Goal: Transaction & Acquisition: Purchase product/service

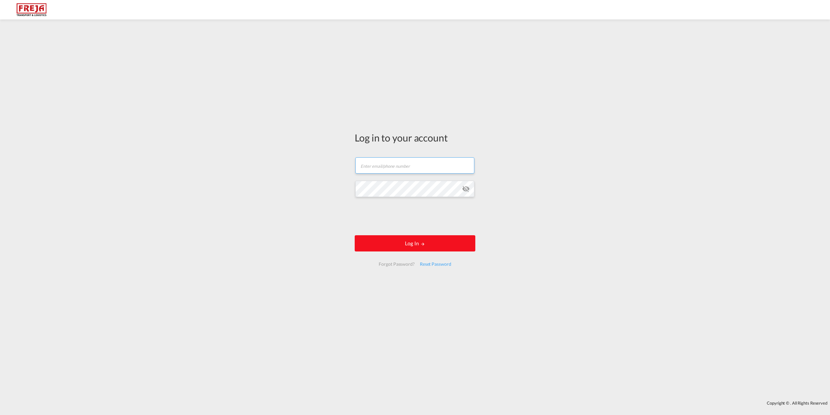
type input "[EMAIL_ADDRESS][DOMAIN_NAME]"
click at [417, 245] on button "Log In" at bounding box center [415, 243] width 121 height 16
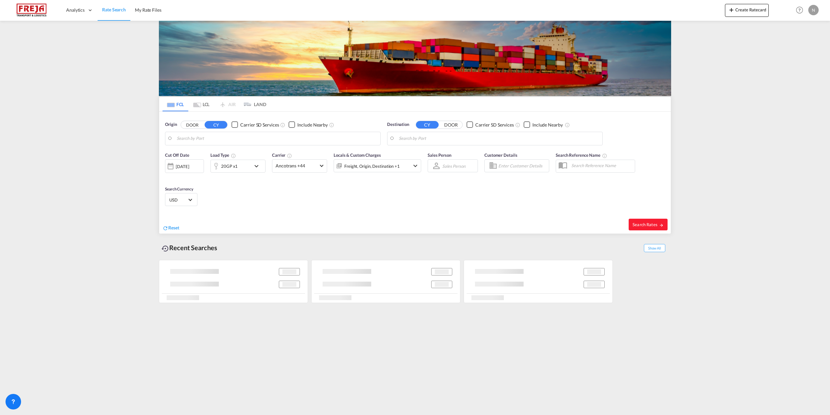
type input "[GEOGRAPHIC_DATA], DKFRC"
type input "El Dekheila, EGEDK"
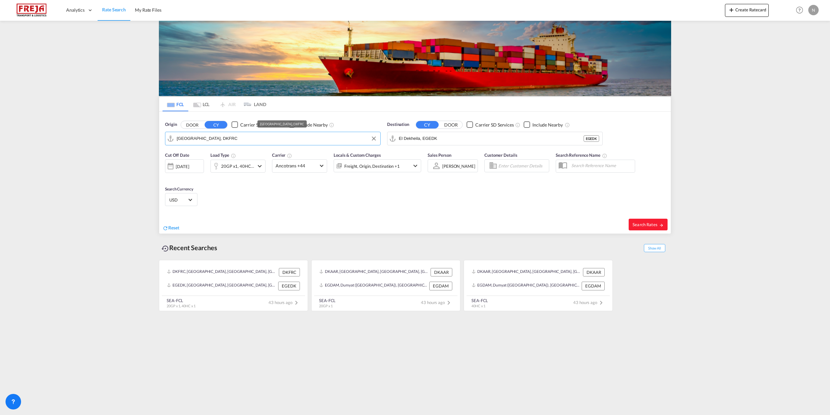
click at [239, 138] on input "[GEOGRAPHIC_DATA], DKFRC" at bounding box center [277, 139] width 200 height 10
click at [223, 150] on div "Fredericia [GEOGRAPHIC_DATA] DKFRC" at bounding box center [226, 156] width 123 height 19
type input "[GEOGRAPHIC_DATA], DKFRC"
click at [454, 140] on input "El Dekheila, EGEDK" at bounding box center [499, 139] width 200 height 10
click at [454, 151] on div "[GEOGRAPHIC_DATA] , [GEOGRAPHIC_DATA] [GEOGRAPHIC_DATA] USHOU" at bounding box center [449, 158] width 123 height 23
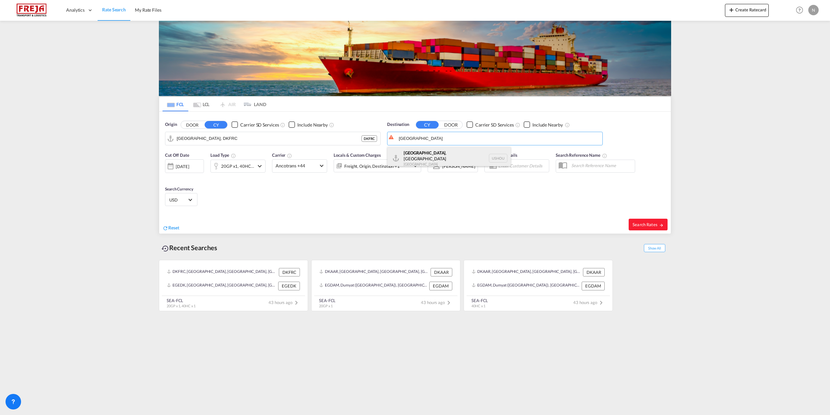
type input "[GEOGRAPHIC_DATA], [GEOGRAPHIC_DATA], USHOU"
click at [303, 167] on span "Ancotrans +44" at bounding box center [297, 165] width 42 height 6
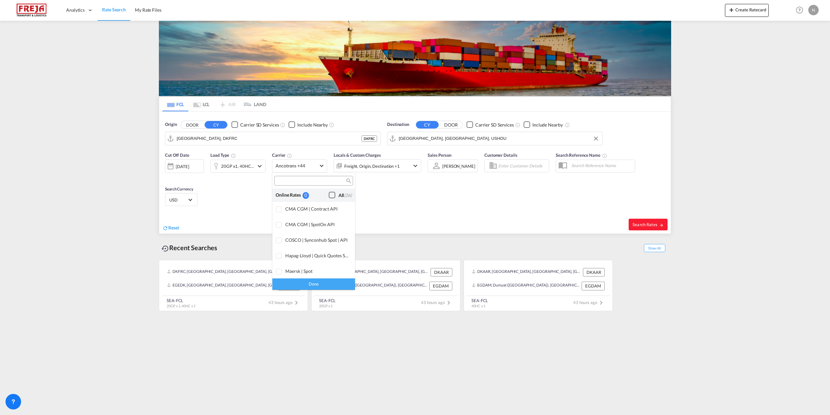
click at [331, 197] on div "Checkbox No Ink" at bounding box center [332, 195] width 6 height 6
click at [331, 284] on div "Done" at bounding box center [313, 283] width 83 height 11
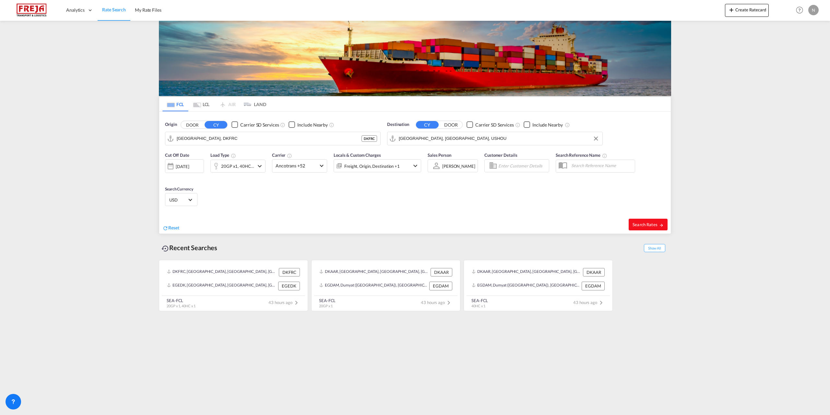
click at [661, 227] on button "Search Rates" at bounding box center [648, 225] width 39 height 12
type input "DKFRC to USHOU / [DATE]"
